Goal: Task Accomplishment & Management: Manage account settings

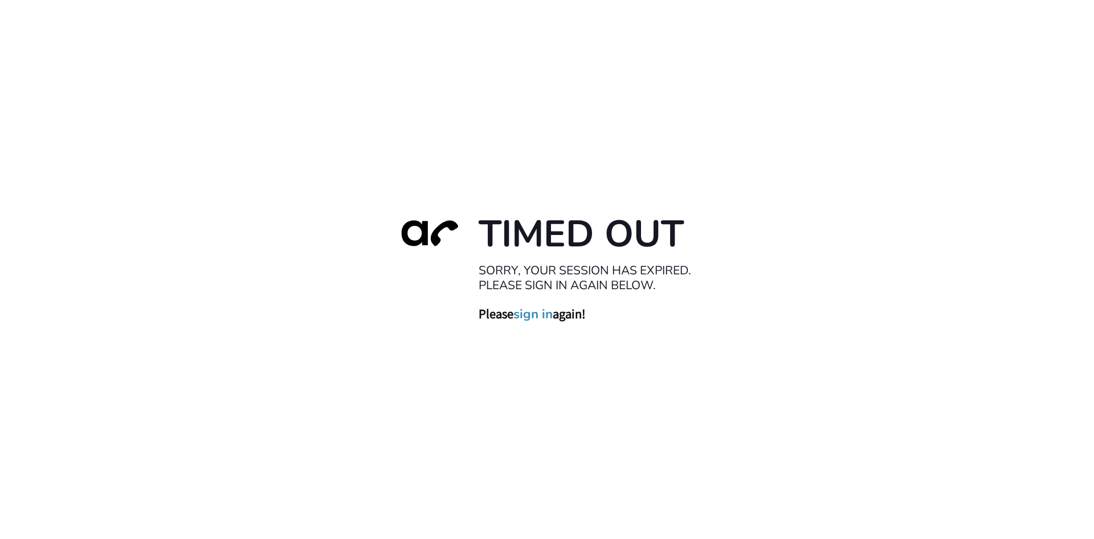
click at [529, 319] on link "sign in" at bounding box center [532, 313] width 39 height 16
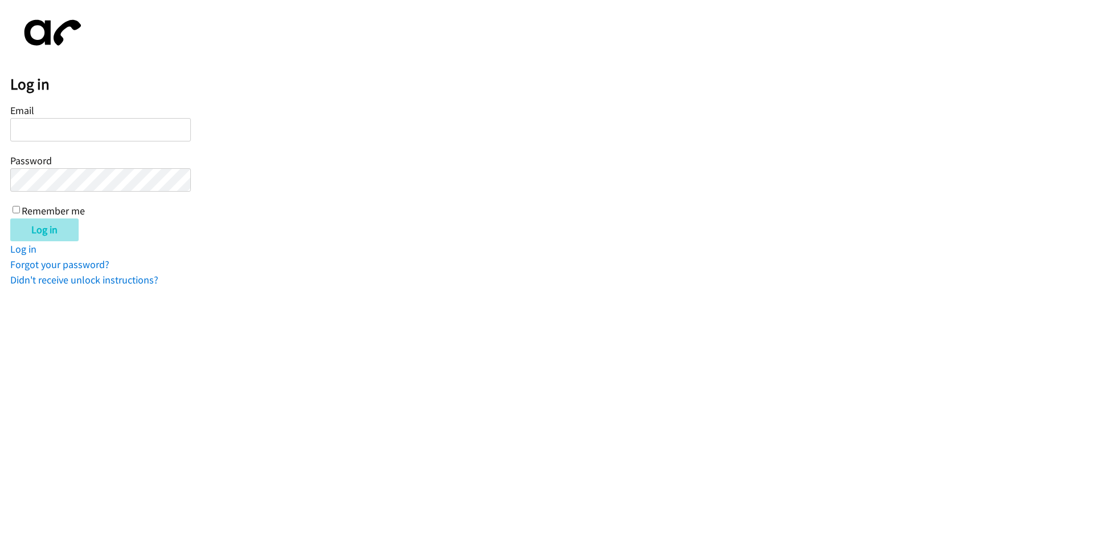
type input "tcarswell@lendingpoint.com"
click at [39, 235] on input "Log in" at bounding box center [44, 229] width 68 height 23
